Goal: Navigation & Orientation: Understand site structure

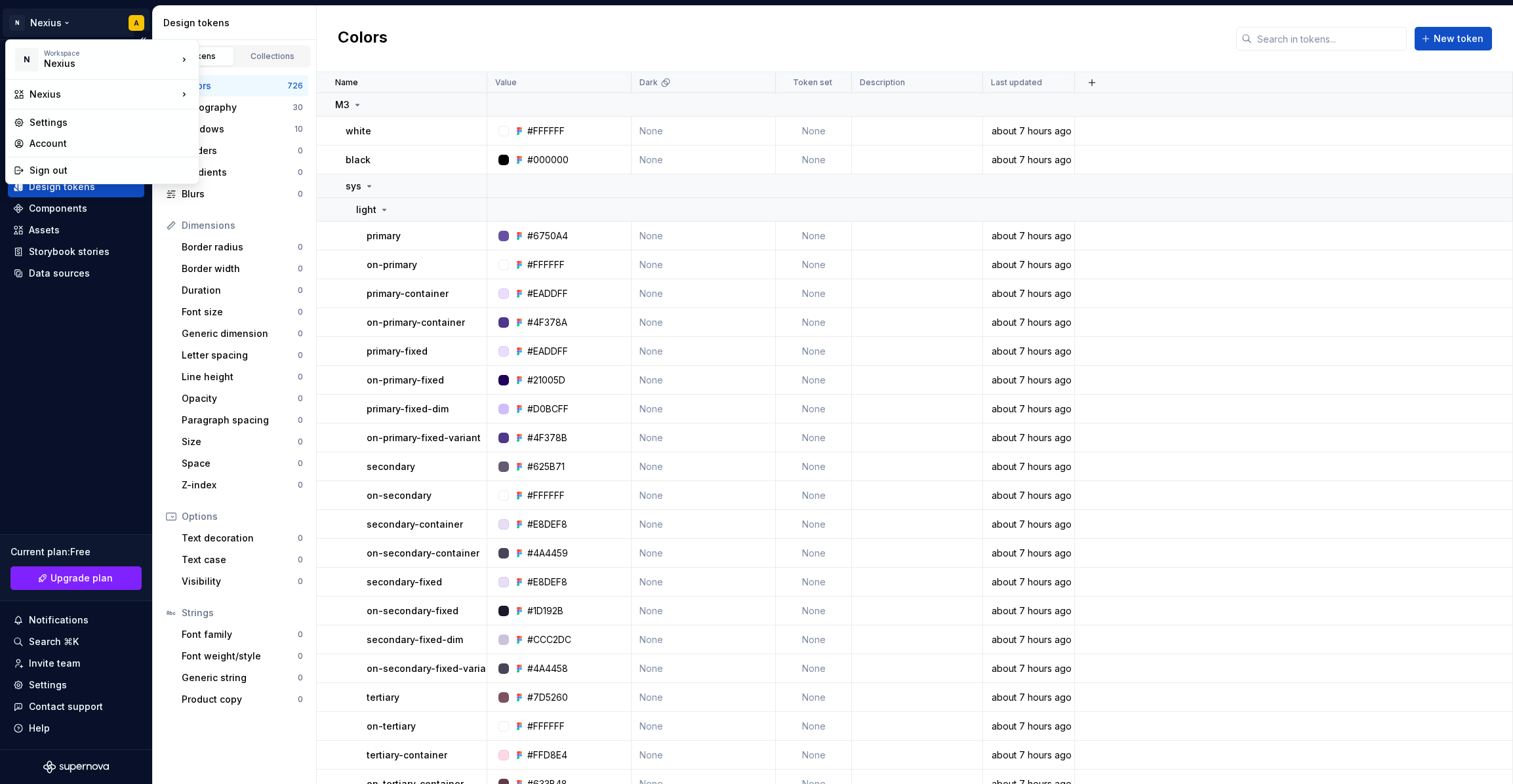
click at [68, 22] on html "N Nexius A Home Documentation Analytics Code automation Design system data Desi…" at bounding box center [756, 392] width 1513 height 784
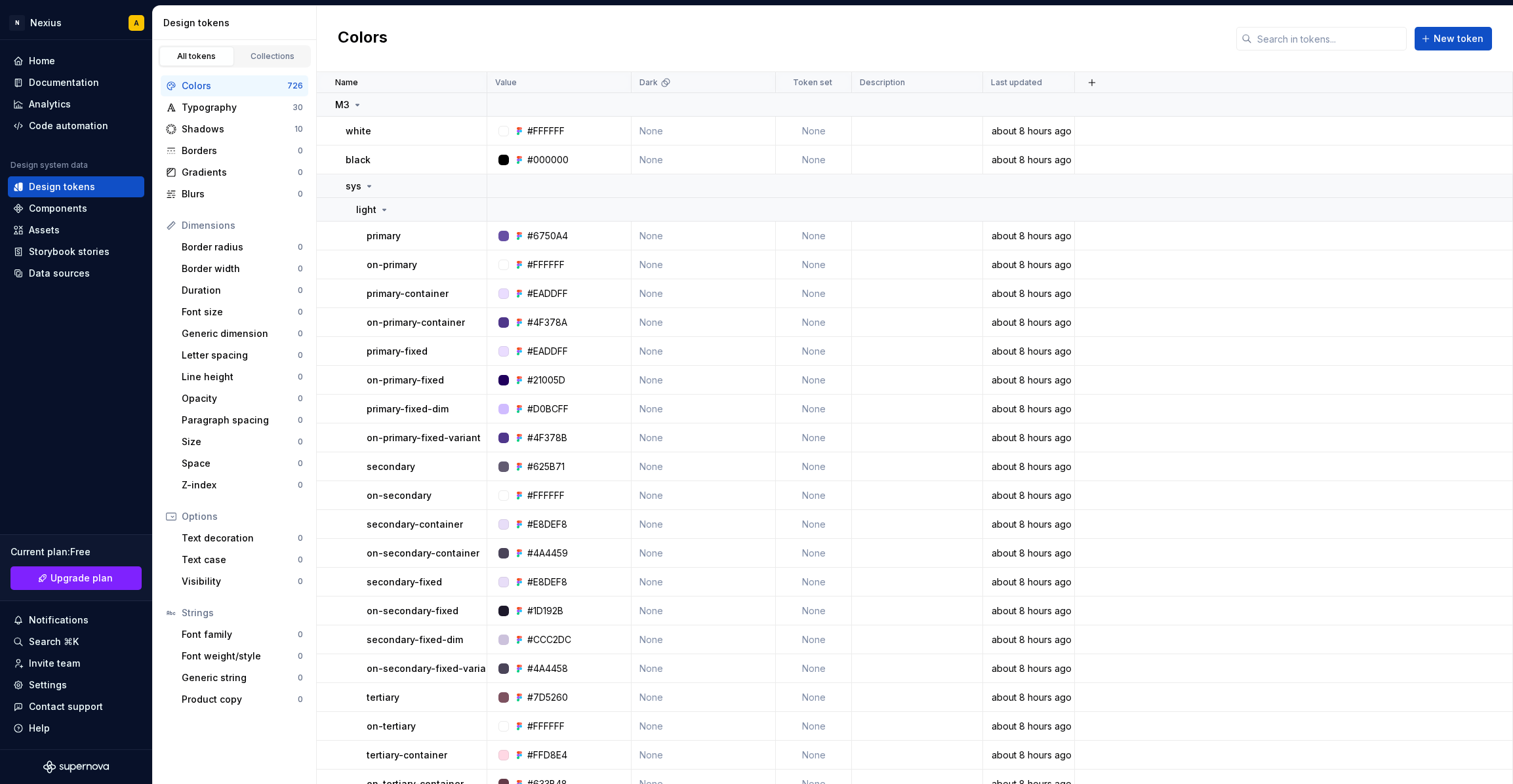
click at [691, 35] on html "N Nexius A Home Documentation Analytics Code automation Design system data Desi…" at bounding box center [756, 392] width 1513 height 784
click at [47, 69] on div "Home" at bounding box center [76, 61] width 136 height 21
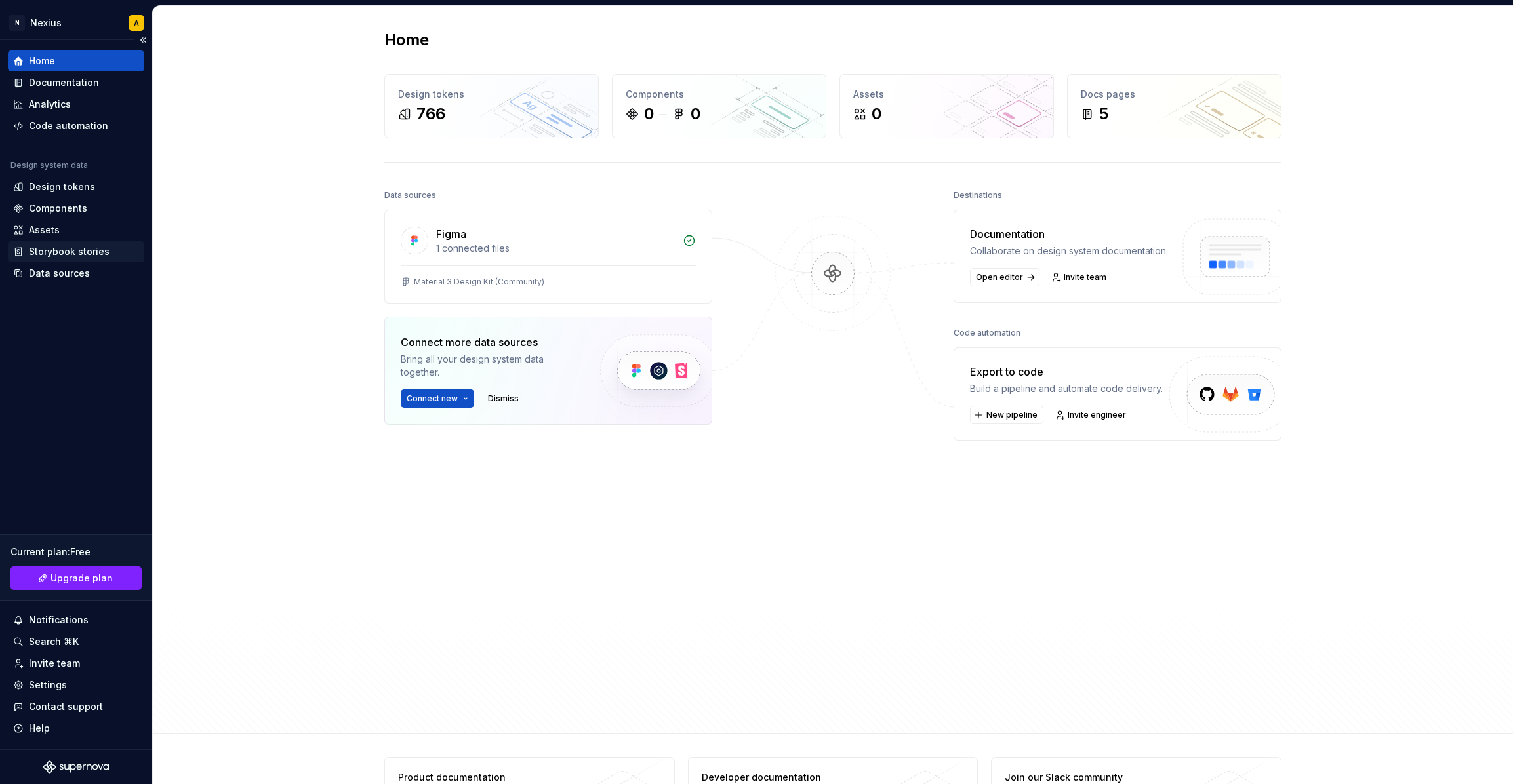
click at [67, 248] on div "Storybook stories" at bounding box center [69, 251] width 81 height 13
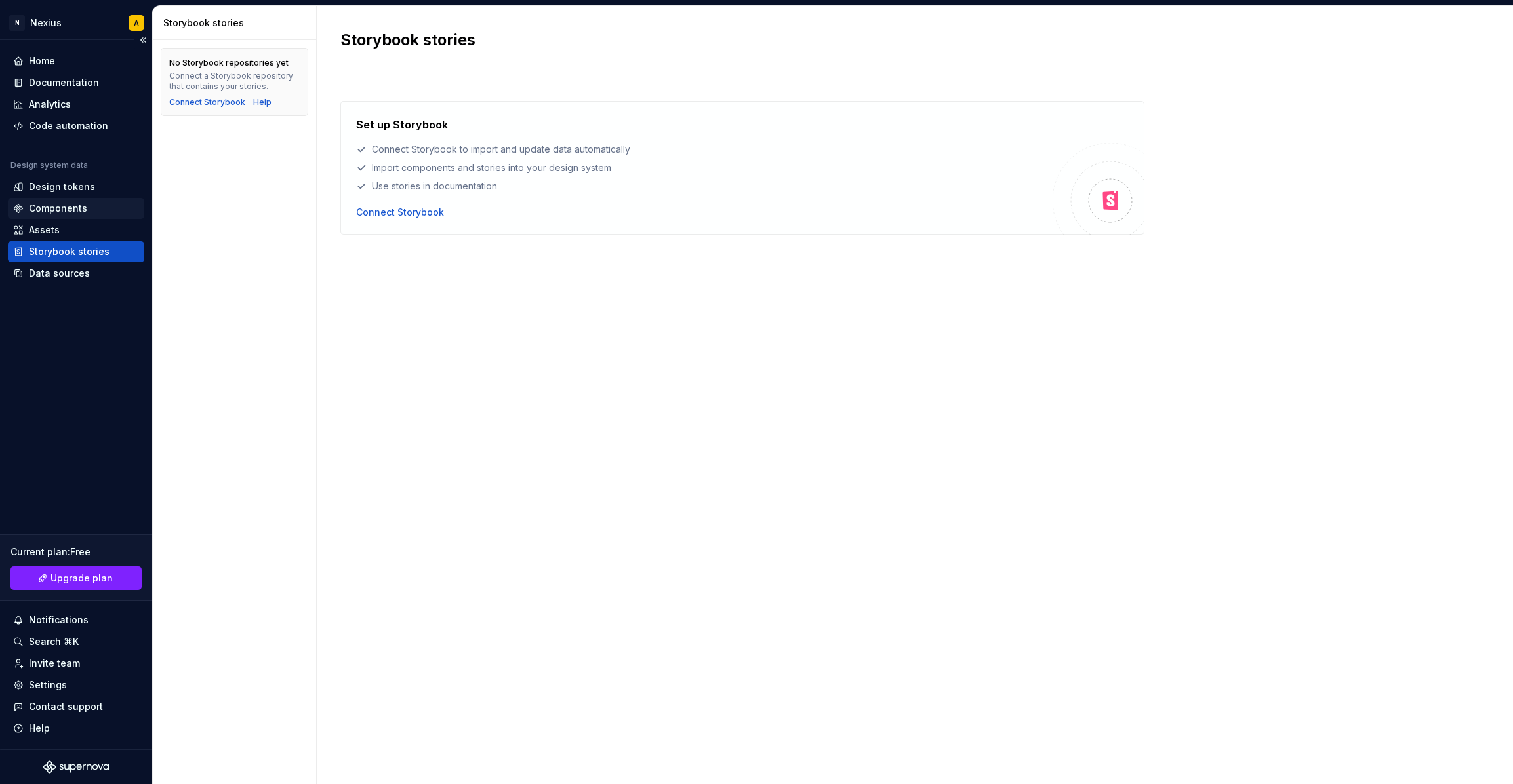
click at [49, 207] on div "Components" at bounding box center [58, 208] width 58 height 13
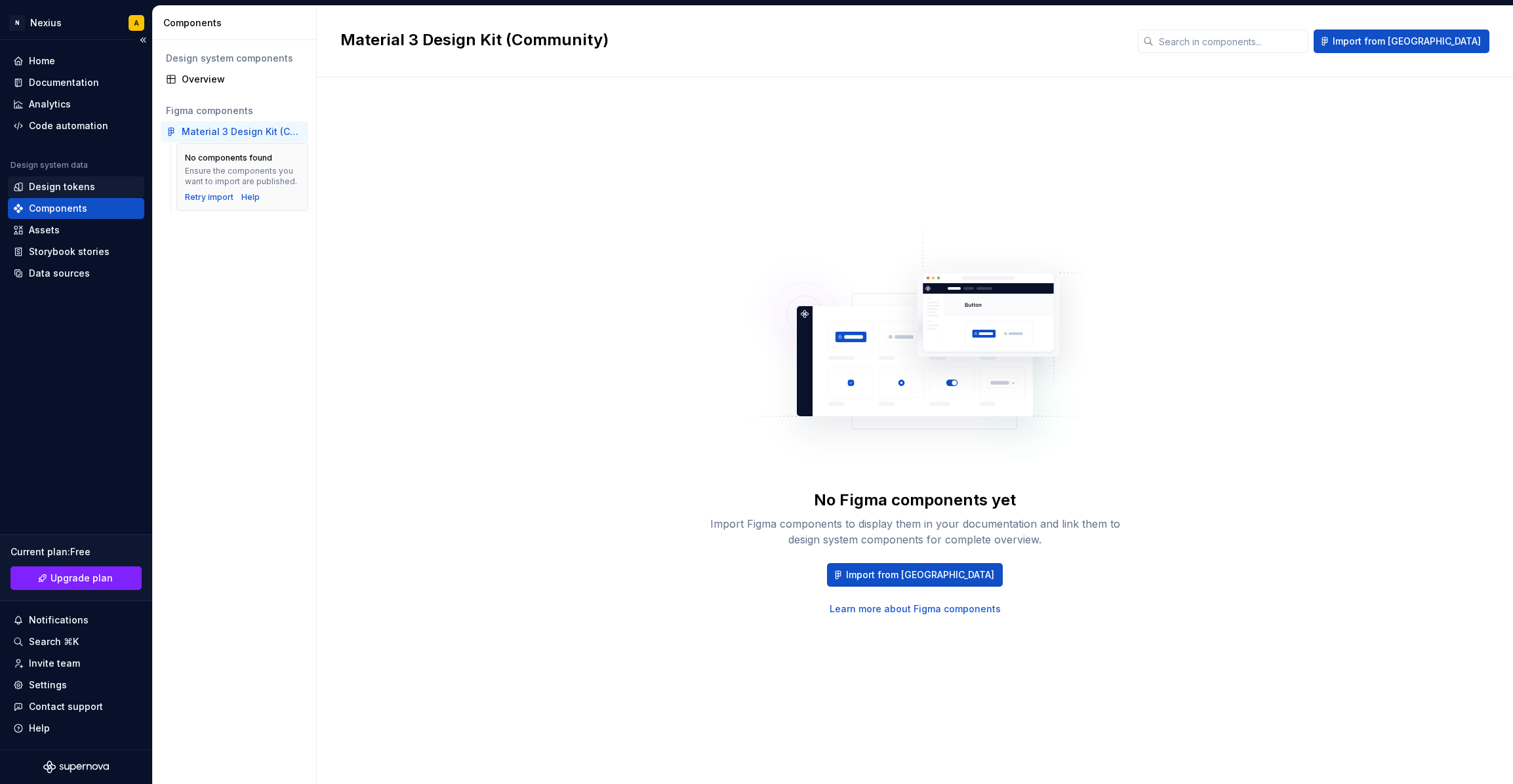
click at [51, 190] on div "Design tokens" at bounding box center [62, 187] width 66 height 13
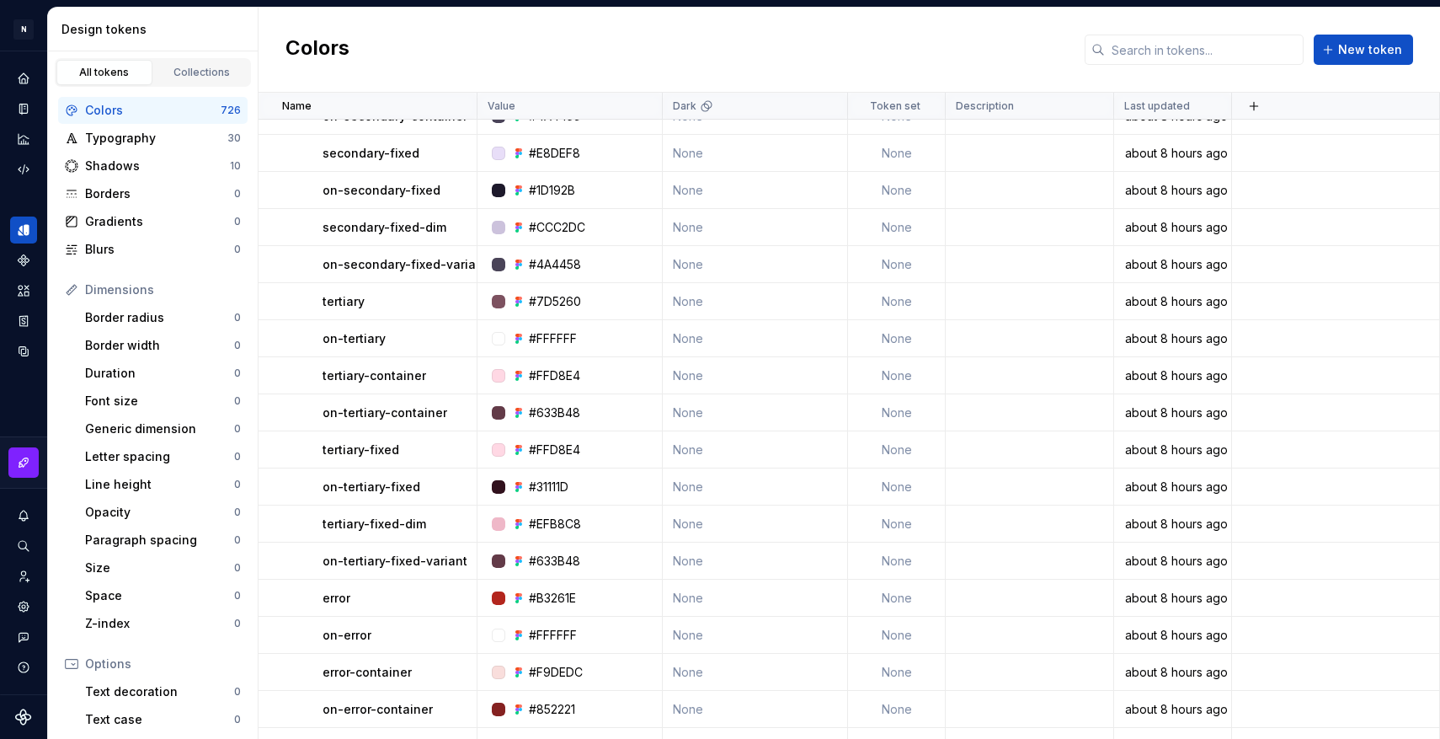
scroll to position [595, 0]
